Goal: Transaction & Acquisition: Book appointment/travel/reservation

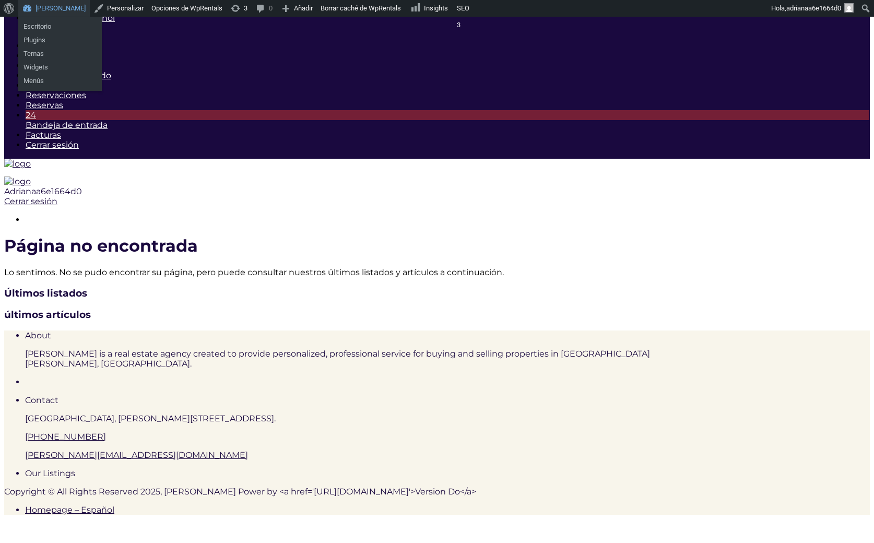
click at [63, 8] on link "[PERSON_NAME]" at bounding box center [54, 8] width 72 height 17
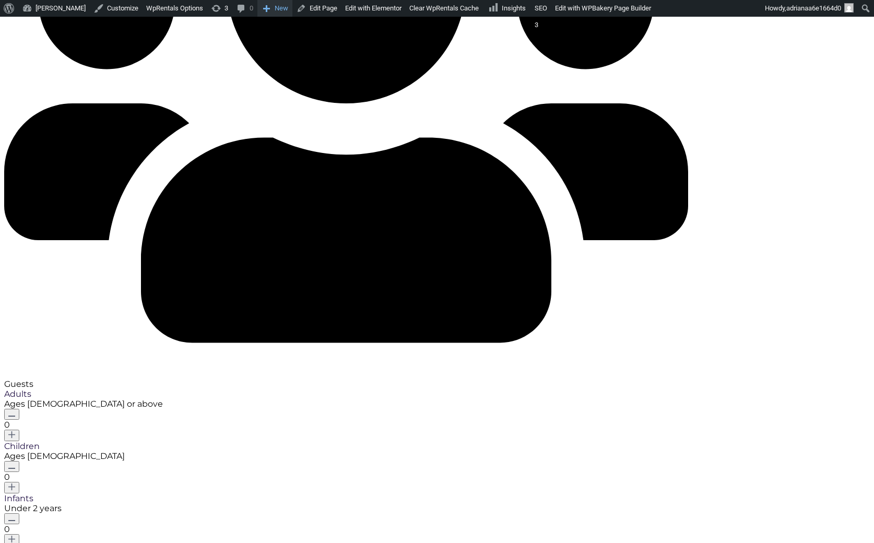
scroll to position [164, 0]
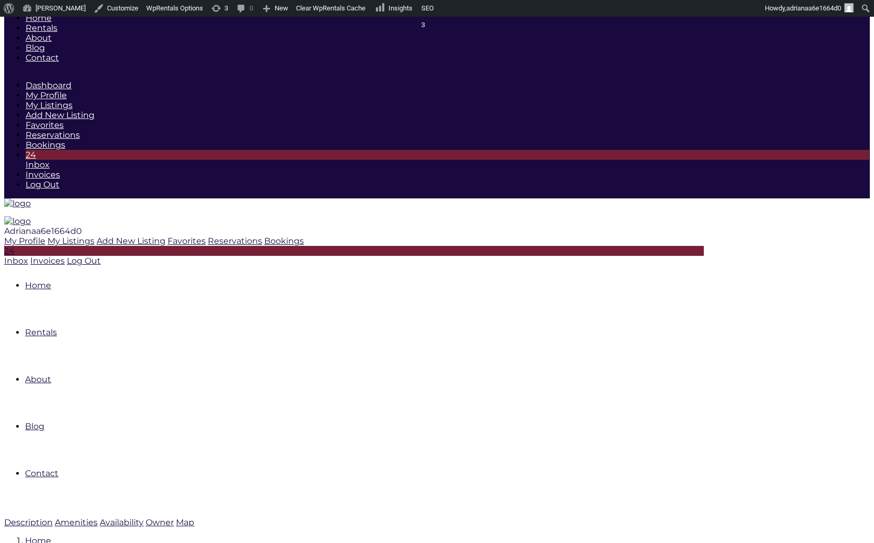
scroll to position [234, 0]
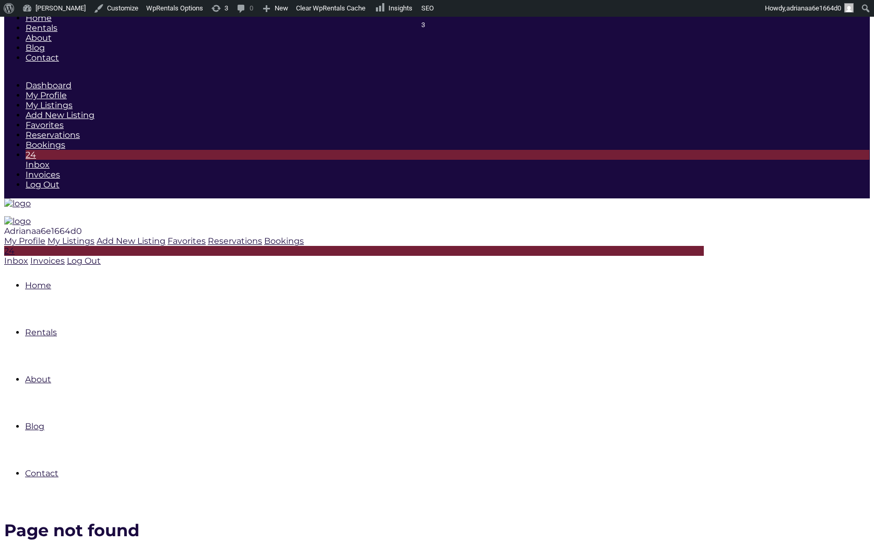
click at [327, 4] on link "Clear WpRentals Cache" at bounding box center [330, 8] width 77 height 17
click at [324, 8] on link "Clear WpRentals Cache" at bounding box center [330, 8] width 77 height 17
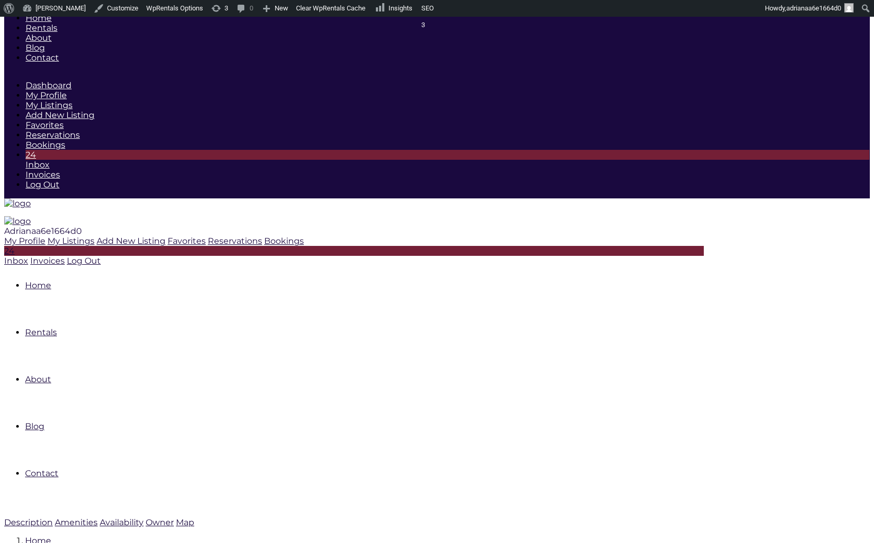
scroll to position [234, 0]
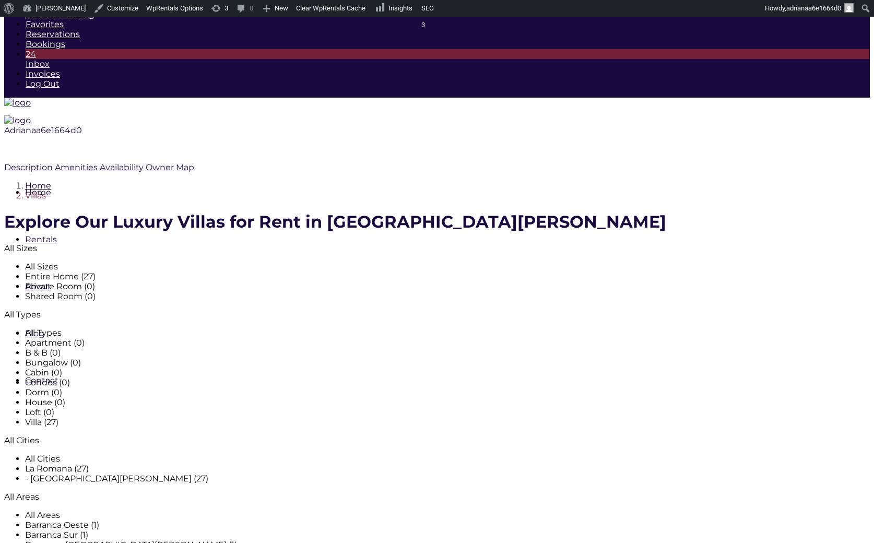
scroll to position [139, 0]
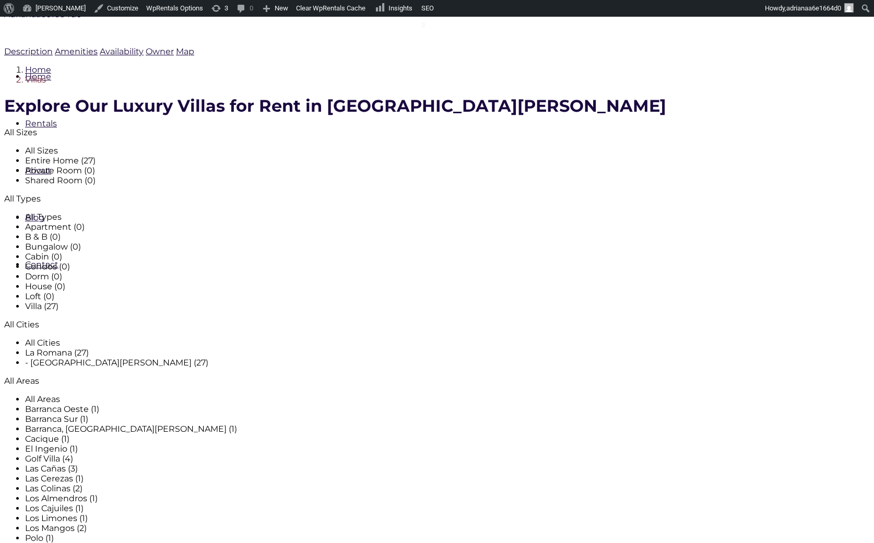
scroll to position [234, 0]
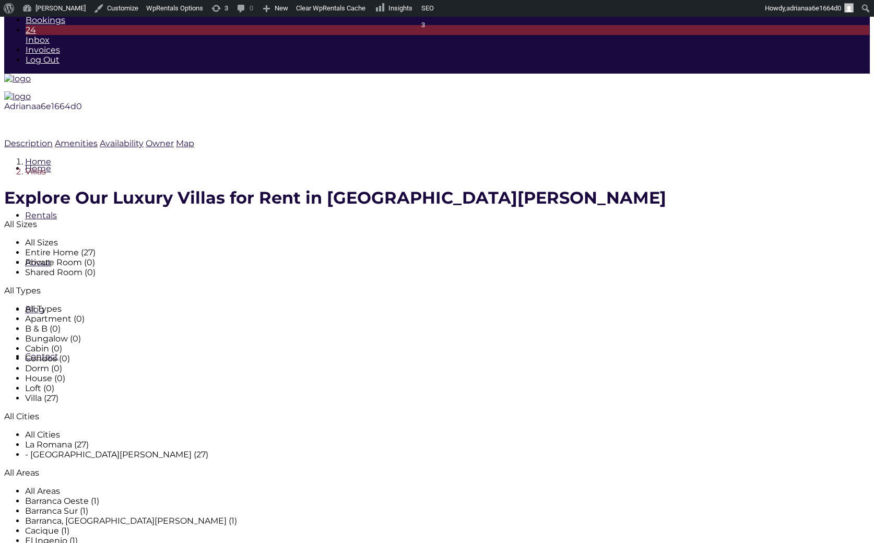
scroll to position [234, 0]
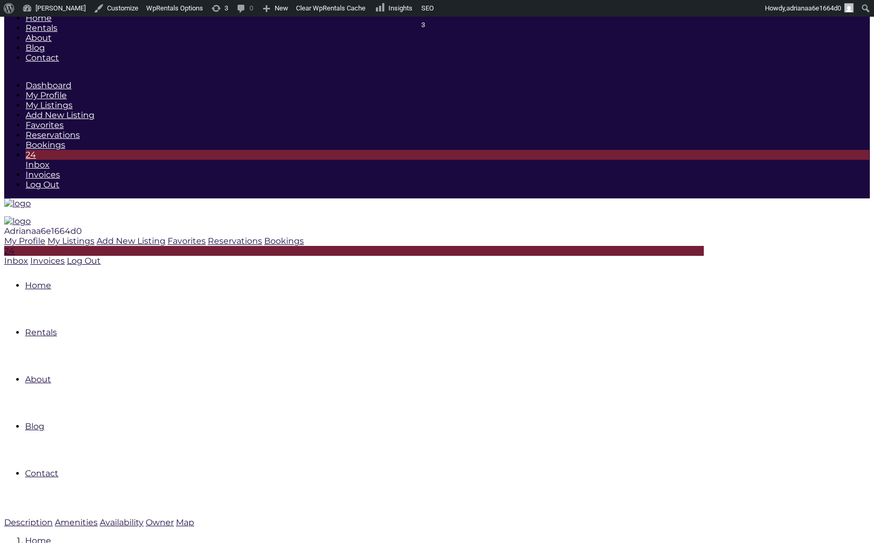
scroll to position [234, 0]
